Goal: Task Accomplishment & Management: Use online tool/utility

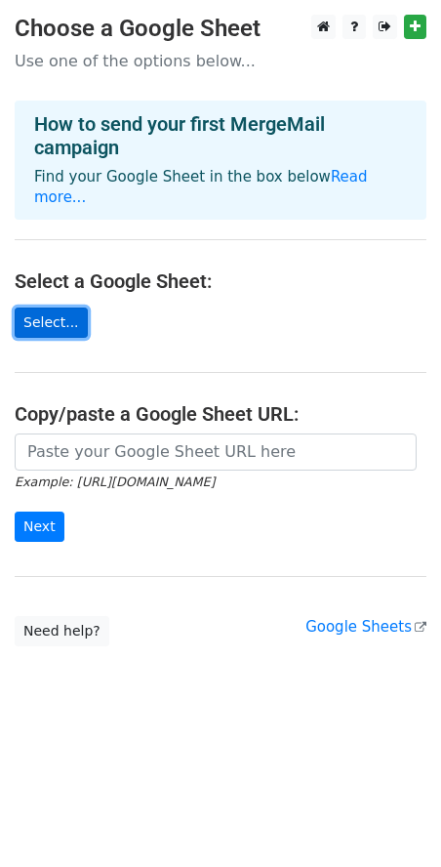
click at [46, 307] on link "Select..." at bounding box center [51, 322] width 73 height 30
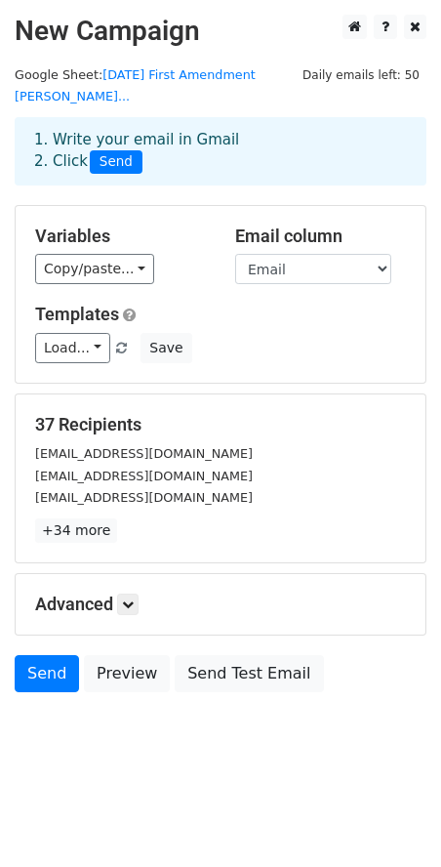
click at [144, 254] on div "Copy/paste... {{Account Name}} {{First Name}} {{Last Name}} {{FY21 - Total Amou…" at bounding box center [120, 269] width 171 height 30
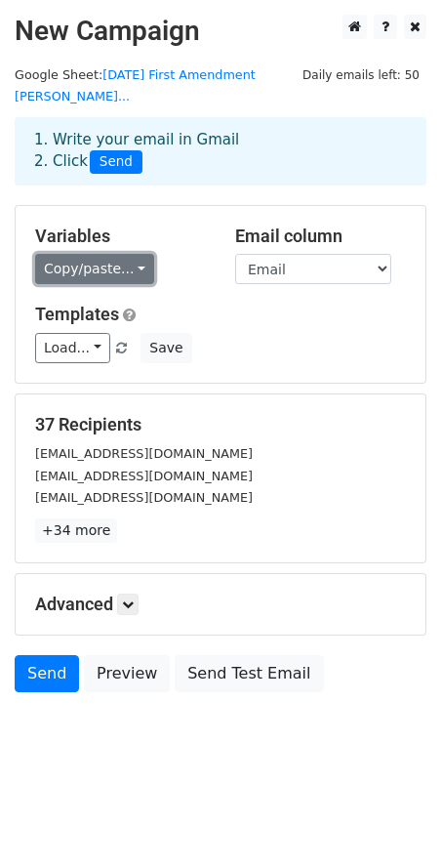
click at [129, 254] on link "Copy/paste..." at bounding box center [94, 269] width 119 height 30
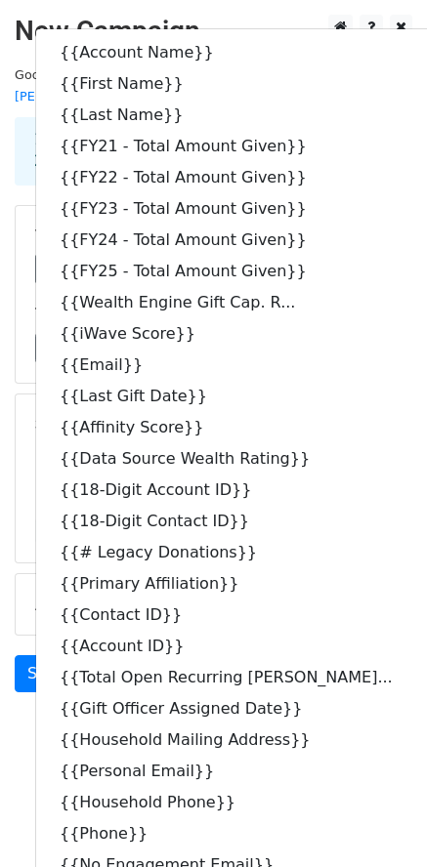
click at [369, 333] on div "Load... No templates saved Save" at bounding box center [213, 348] width 386 height 30
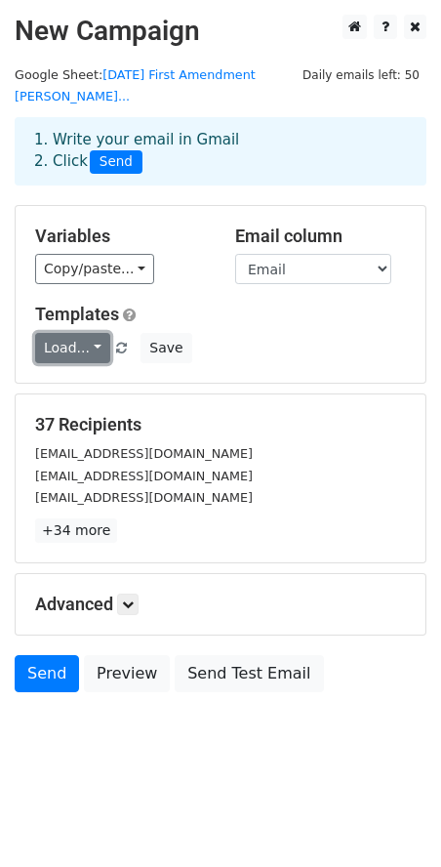
click at [94, 333] on link "Load..." at bounding box center [72, 348] width 75 height 30
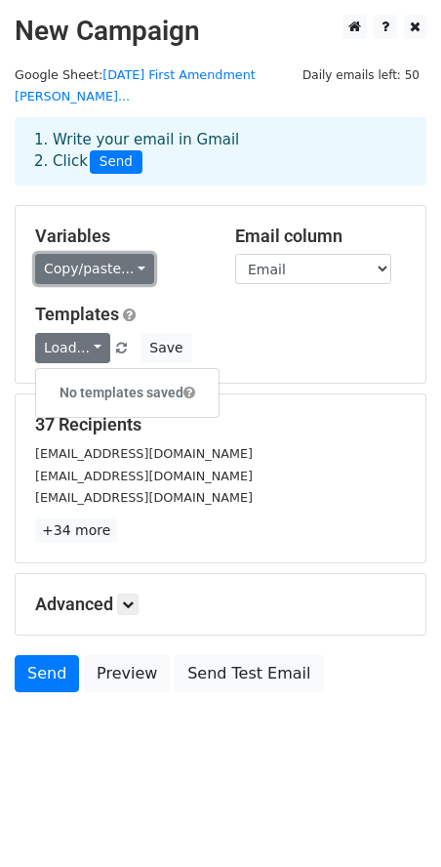
click at [130, 254] on link "Copy/paste..." at bounding box center [94, 269] width 119 height 30
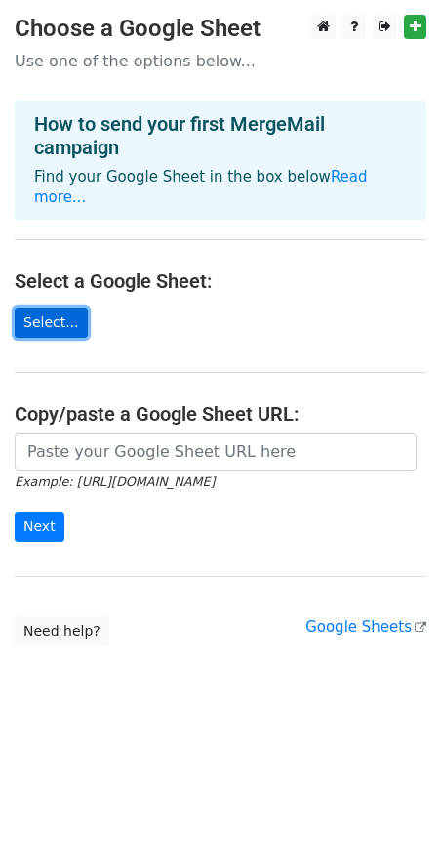
click at [33, 307] on link "Select..." at bounding box center [51, 322] width 73 height 30
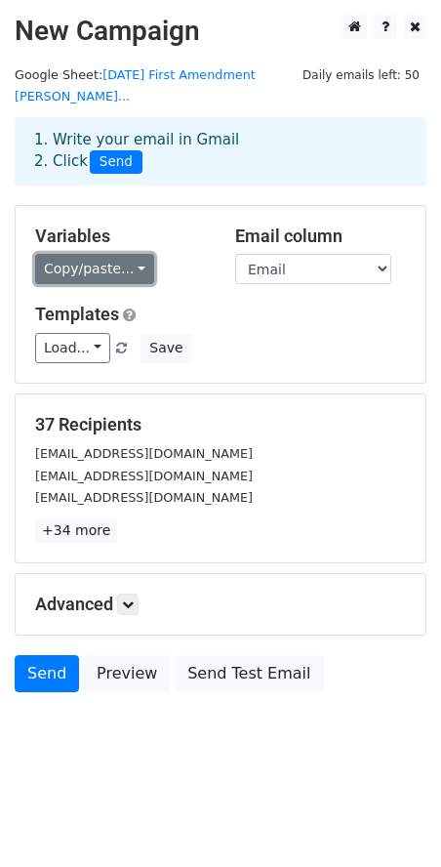
click at [129, 254] on link "Copy/paste..." at bounding box center [94, 269] width 119 height 30
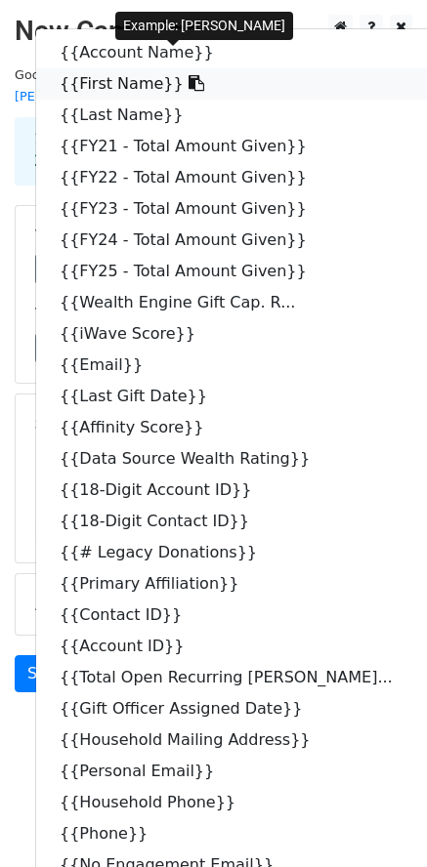
click at [188, 75] on icon at bounding box center [196, 83] width 16 height 16
